Goal: Transaction & Acquisition: Purchase product/service

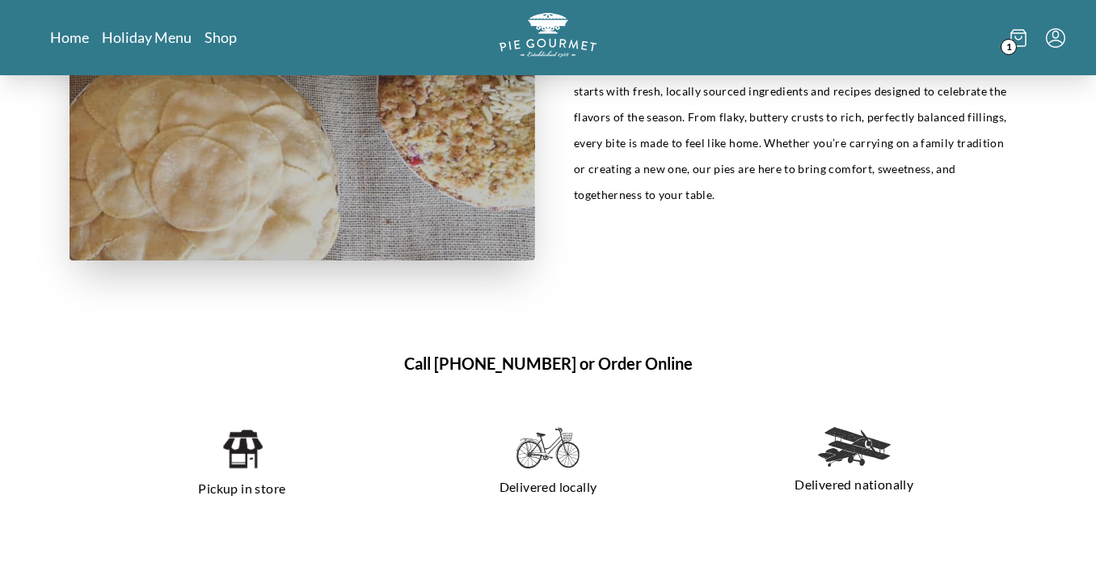
scroll to position [858, 0]
click at [243, 464] on img at bounding box center [242, 451] width 41 height 44
click at [242, 454] on img at bounding box center [242, 451] width 41 height 44
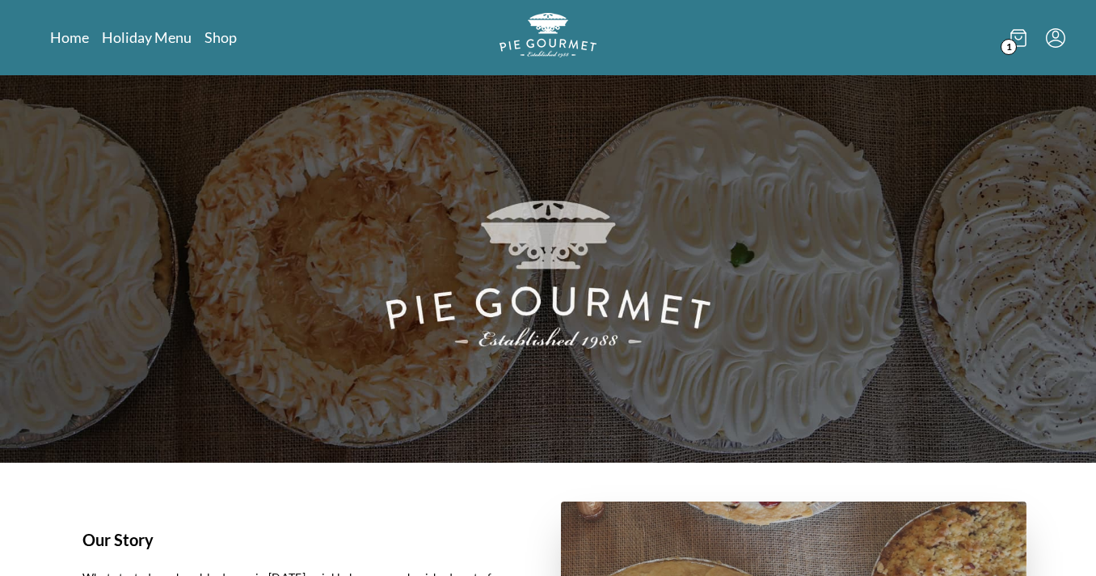
scroll to position [0, 0]
click at [1003, 49] on span "1" at bounding box center [1009, 47] width 16 height 16
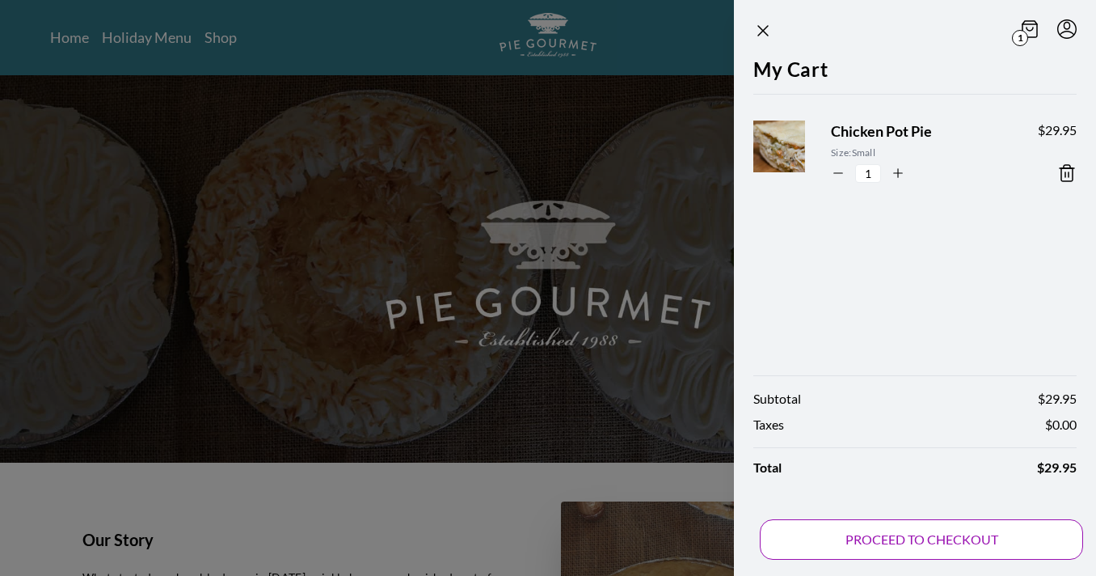
click at [861, 537] on button "PROCEED TO CHECKOUT" at bounding box center [921, 539] width 323 height 40
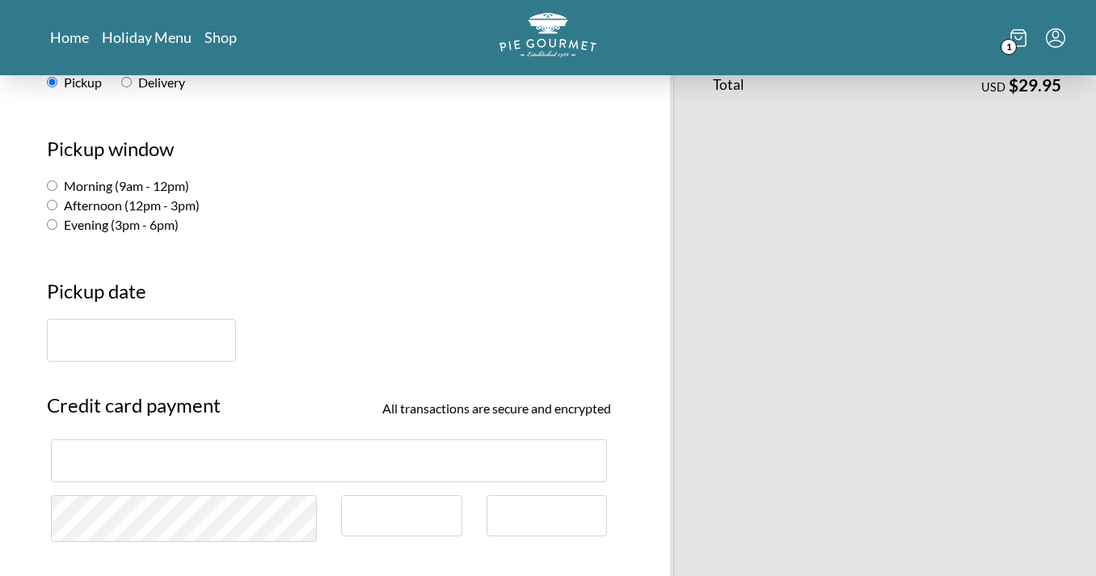
scroll to position [288, 0]
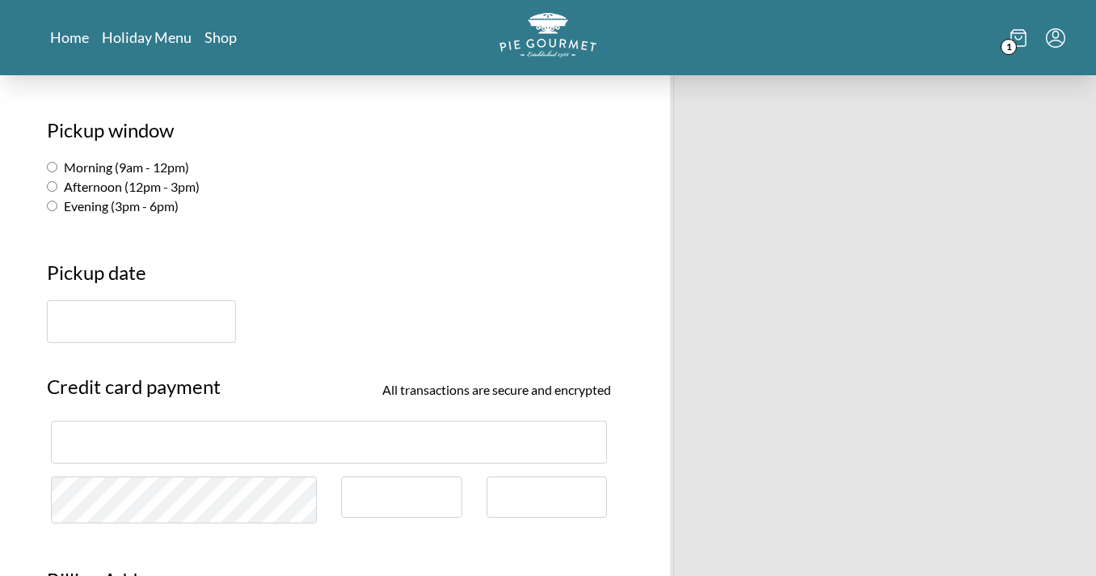
click at [137, 191] on label "Afternoon (12pm - 3pm)" at bounding box center [123, 186] width 153 height 15
click at [57, 191] on input "Afternoon (12pm - 3pm)" at bounding box center [52, 186] width 11 height 11
radio input "true"
click at [140, 331] on input "text" at bounding box center [141, 321] width 189 height 43
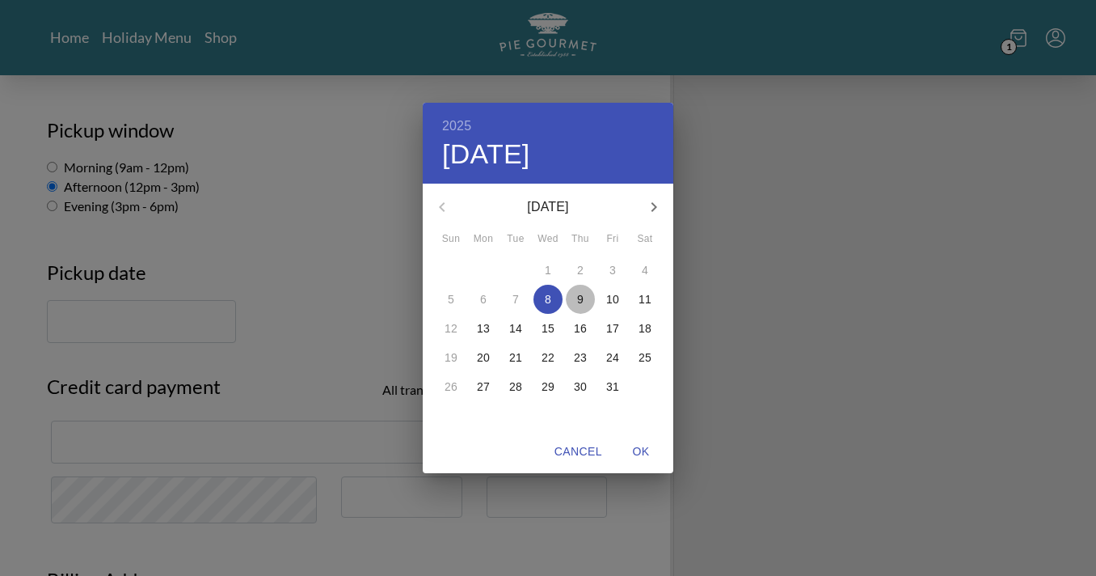
click at [581, 302] on p "9" at bounding box center [580, 299] width 6 height 16
click at [584, 295] on span "9" at bounding box center [580, 299] width 29 height 16
click at [635, 450] on span "OK" at bounding box center [641, 451] width 39 height 20
type input "[DATE]"
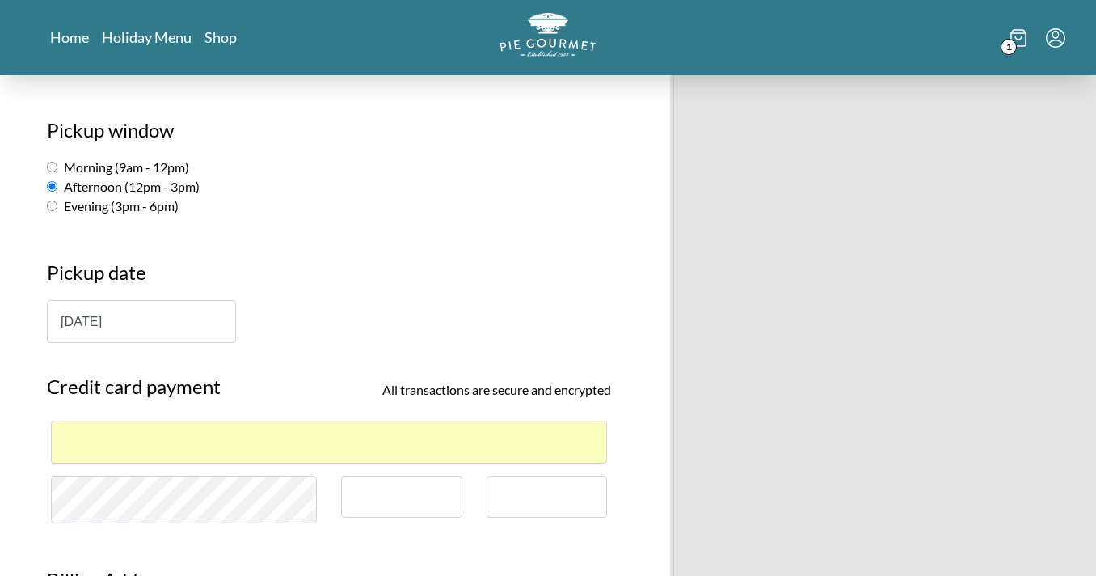
click at [348, 458] on div at bounding box center [329, 441] width 556 height 43
click at [455, 510] on div at bounding box center [401, 496] width 121 height 41
click at [536, 505] on div at bounding box center [547, 496] width 121 height 41
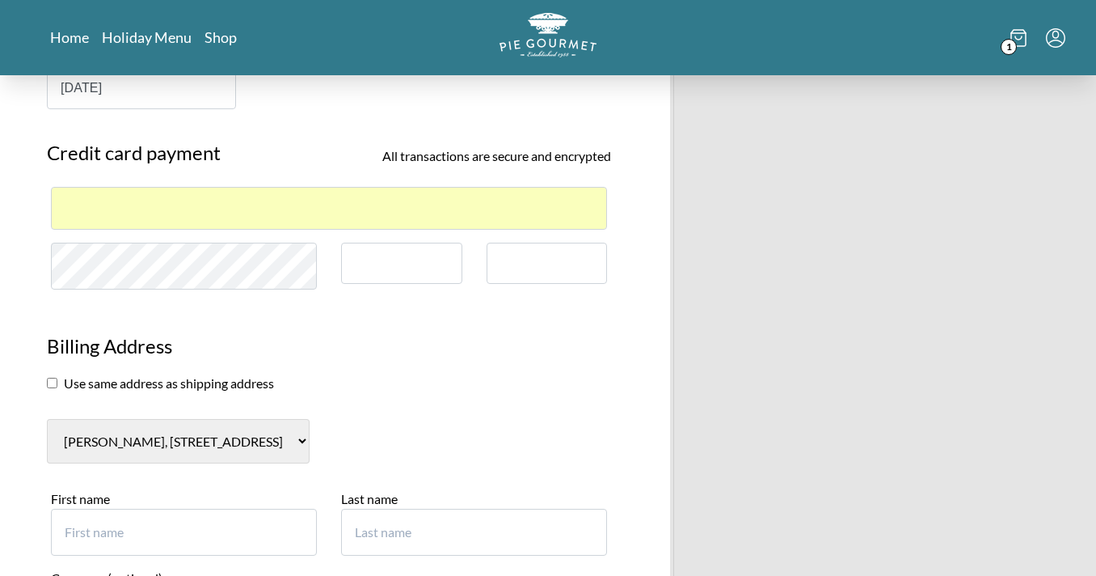
scroll to position [525, 0]
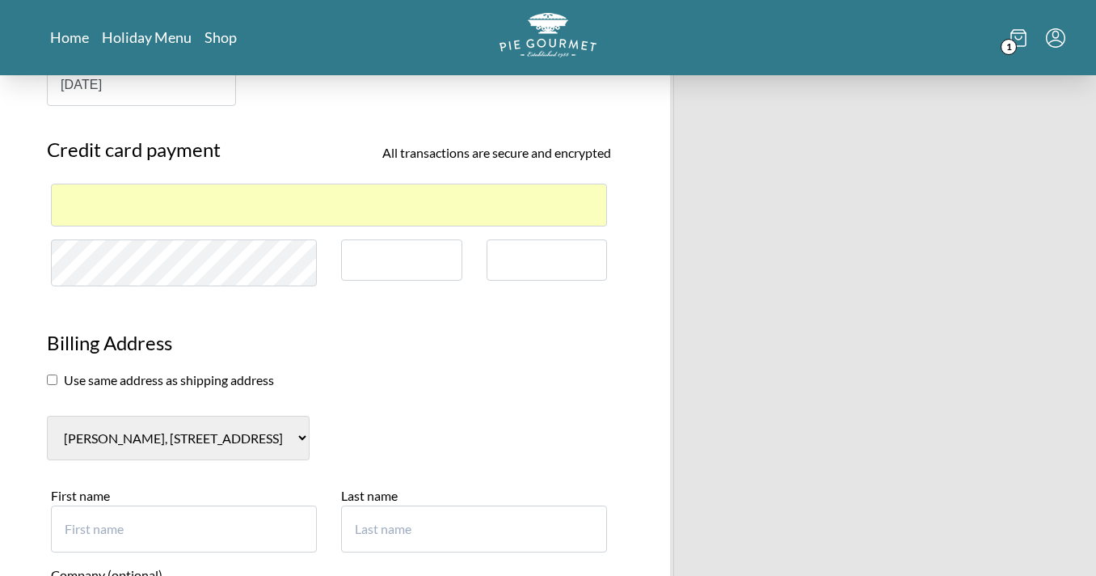
click at [51, 380] on input "checkbox" at bounding box center [52, 379] width 11 height 11
checkbox input "true"
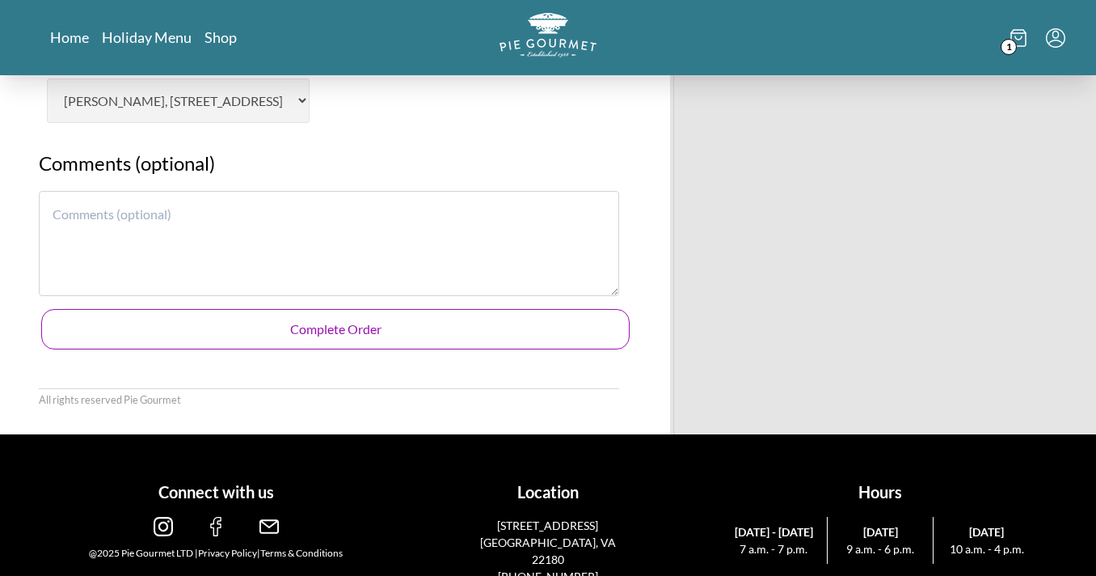
scroll to position [861, 0]
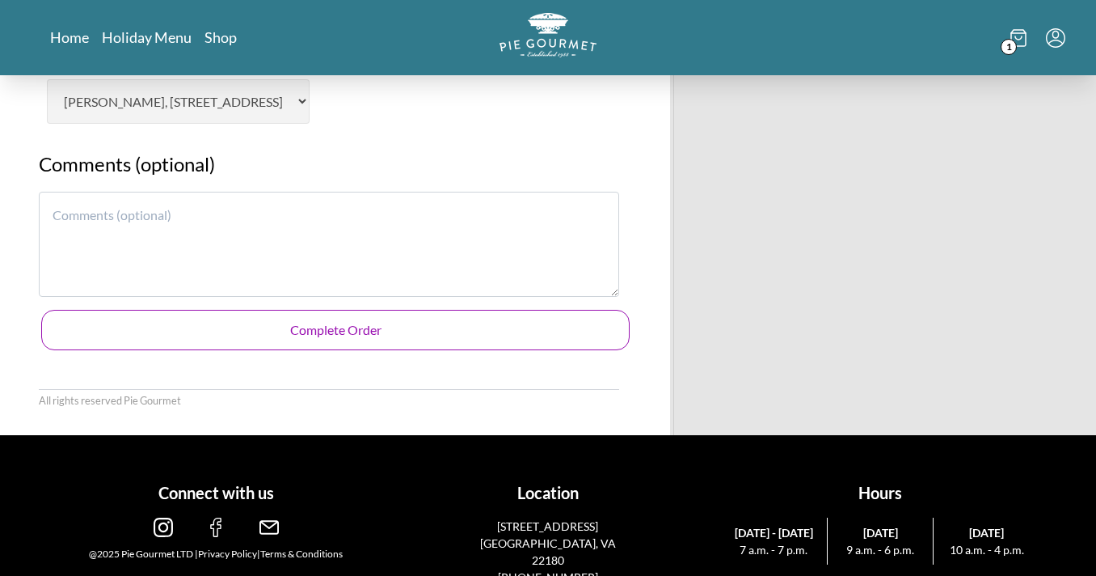
click at [278, 313] on button "Complete Order" at bounding box center [335, 330] width 589 height 40
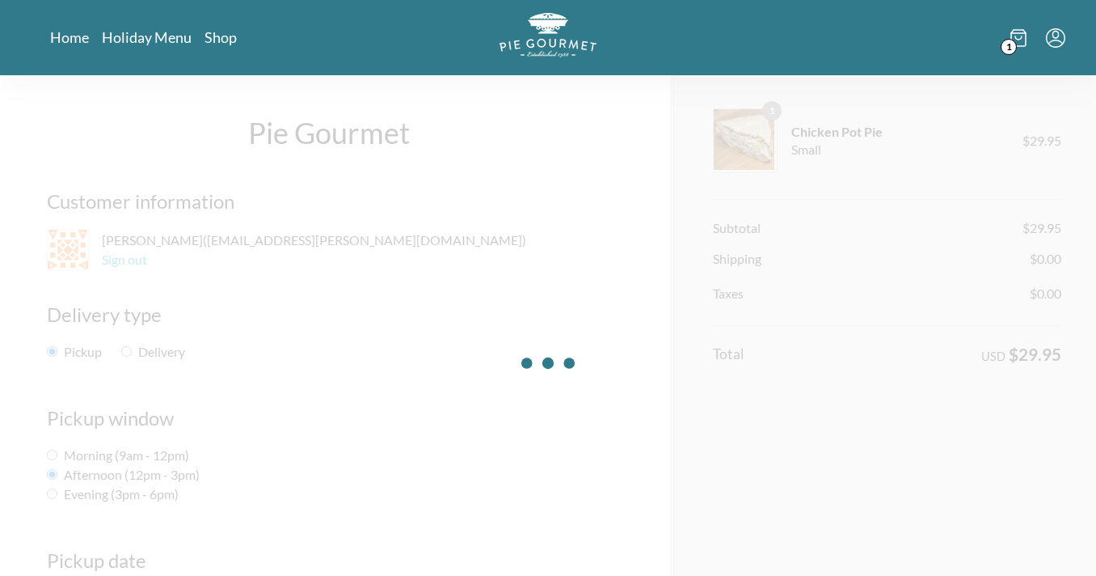
scroll to position [0, 0]
